Goal: Find specific page/section: Find specific page/section

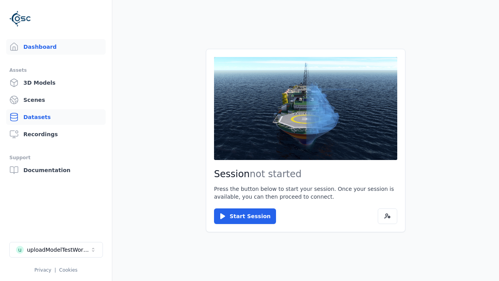
click at [56, 117] on link "Datasets" at bounding box center [55, 117] width 99 height 16
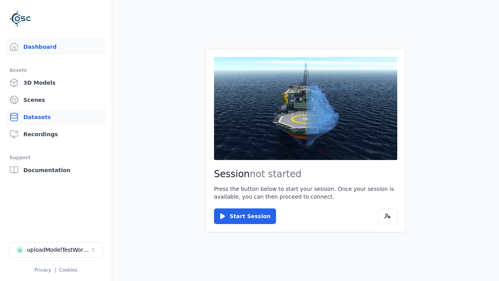
click at [56, 117] on link "Datasets" at bounding box center [55, 117] width 99 height 16
